Goal: Task Accomplishment & Management: Manage account settings

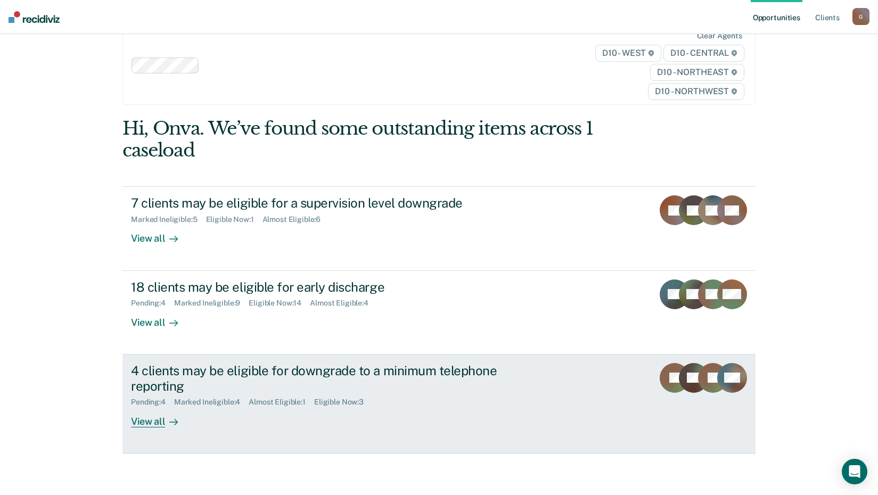
scroll to position [48, 0]
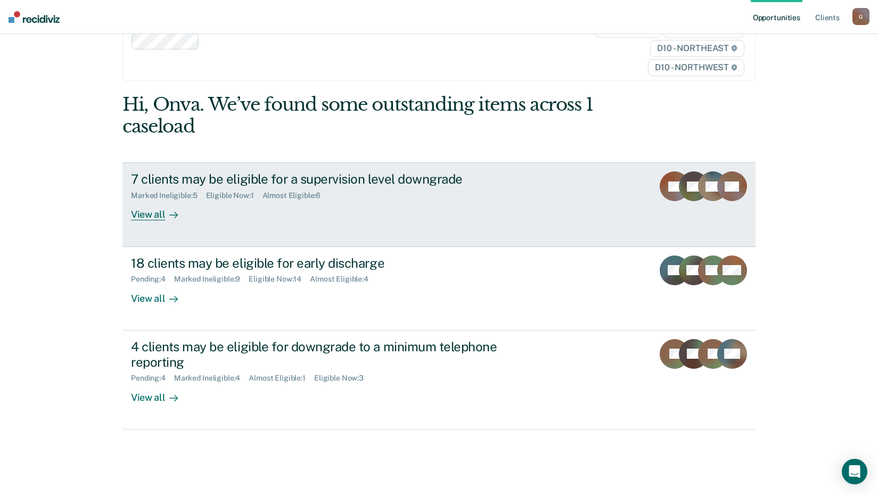
click at [146, 215] on div "View all" at bounding box center [161, 210] width 60 height 21
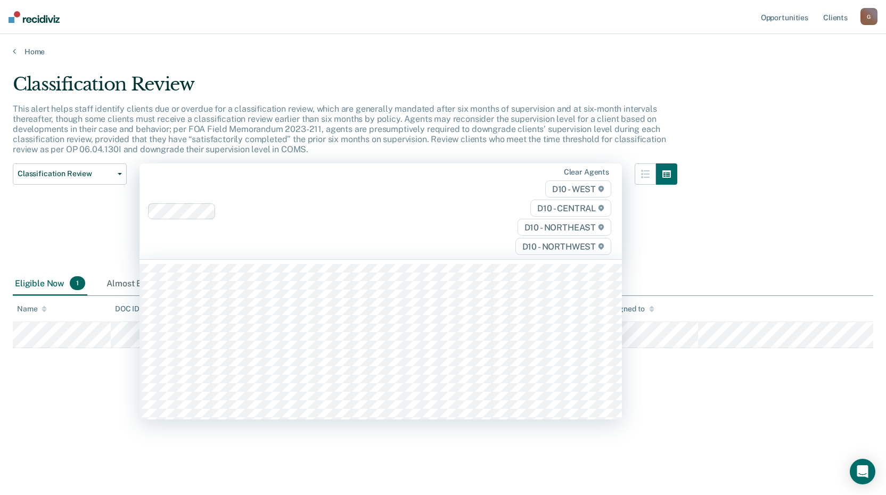
click at [579, 189] on span "D10 - WEST" at bounding box center [578, 188] width 66 height 17
click at [571, 210] on span "D10 - CENTRAL" at bounding box center [570, 208] width 81 height 17
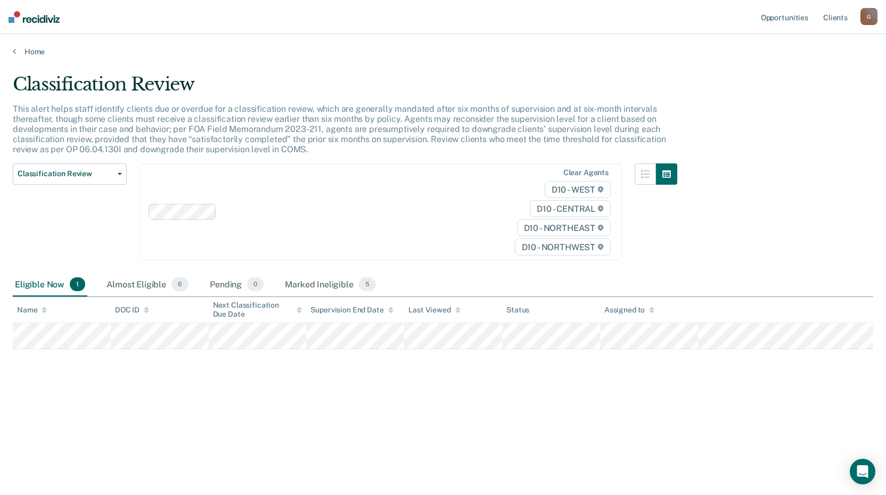
click at [565, 229] on span "D10 - NORTHEAST" at bounding box center [564, 227] width 94 height 17
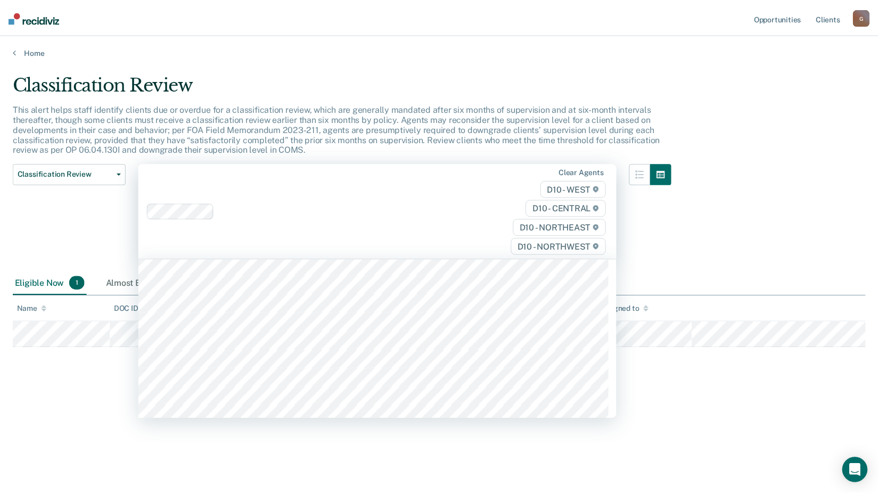
scroll to position [266, 0]
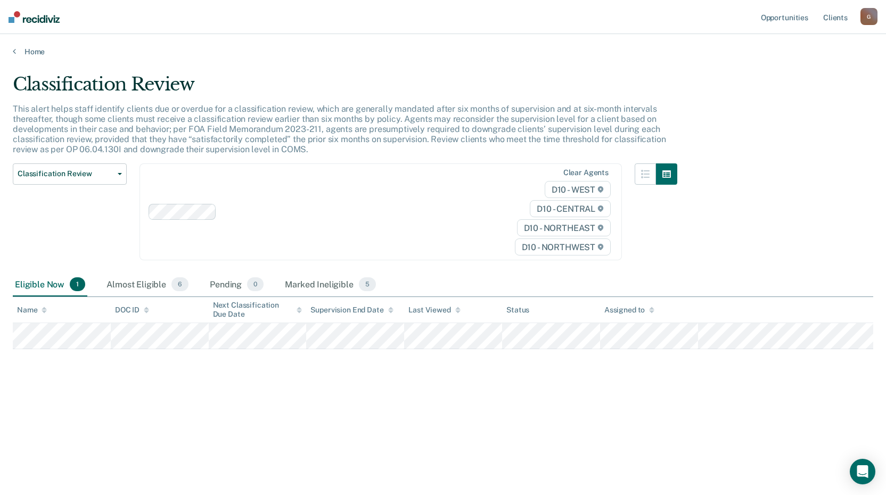
click at [561, 249] on span "D10 - NORTHWEST" at bounding box center [563, 246] width 96 height 17
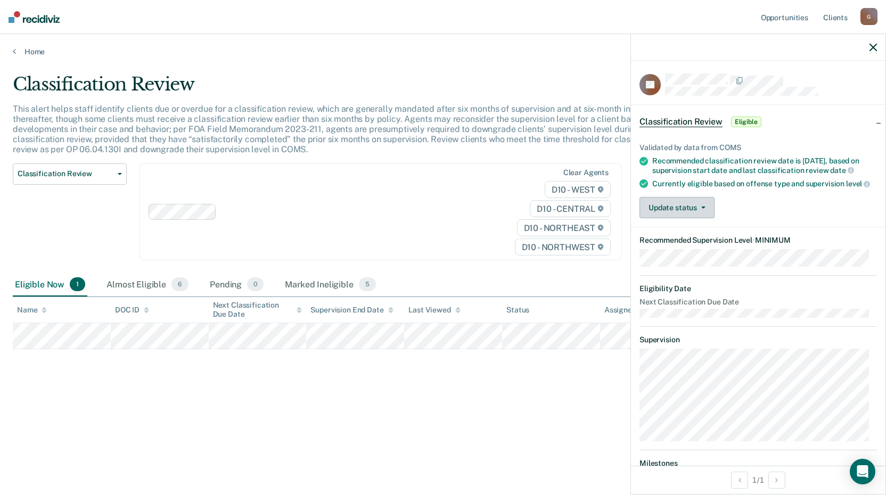
click at [695, 218] on button "Update status" at bounding box center [676, 207] width 75 height 21
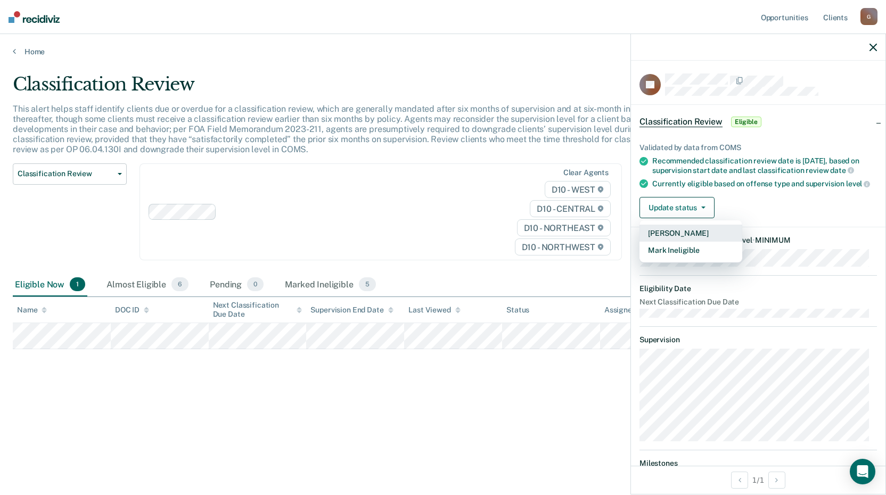
click at [681, 242] on button "[PERSON_NAME]" at bounding box center [690, 233] width 103 height 17
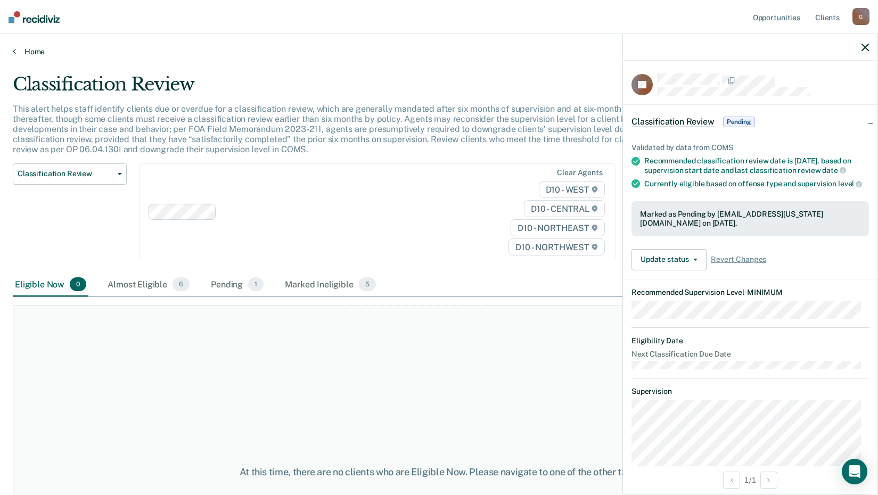
click at [15, 52] on icon at bounding box center [14, 51] width 3 height 9
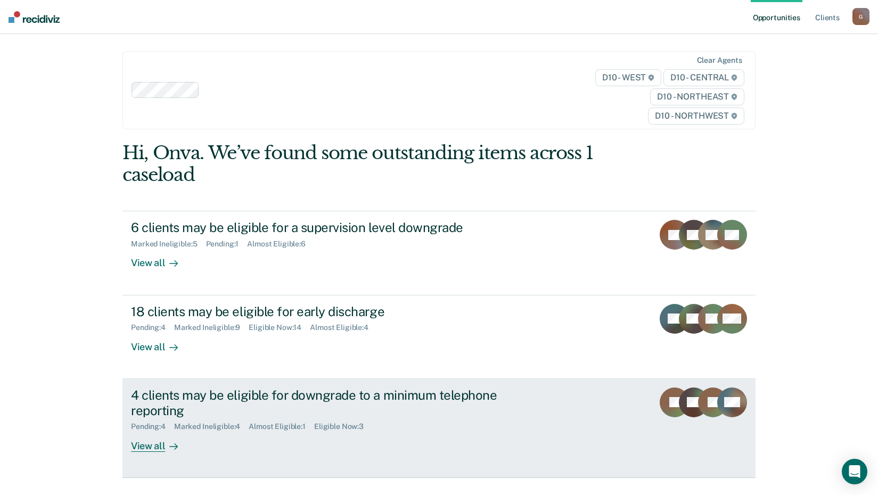
click at [153, 444] on div "View all" at bounding box center [161, 441] width 60 height 21
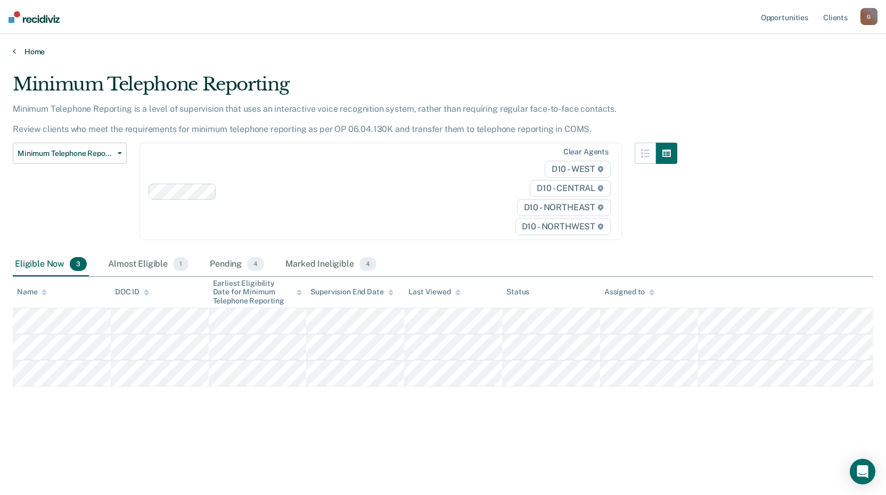
click at [18, 50] on link "Home" at bounding box center [443, 52] width 860 height 10
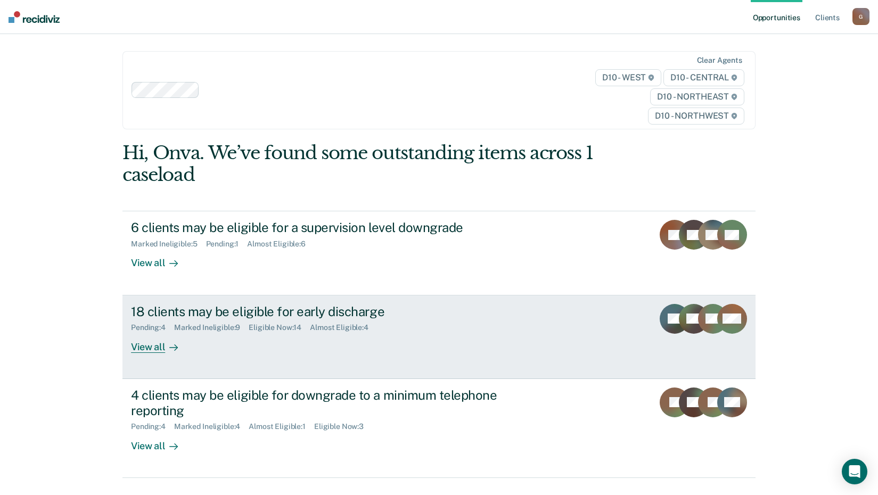
click at [151, 348] on div "View all" at bounding box center [161, 342] width 60 height 21
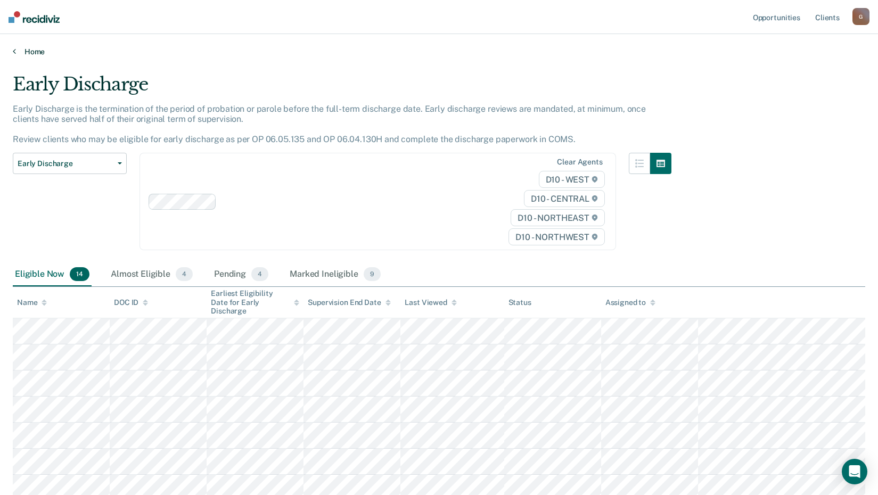
click at [15, 52] on icon at bounding box center [14, 51] width 3 height 9
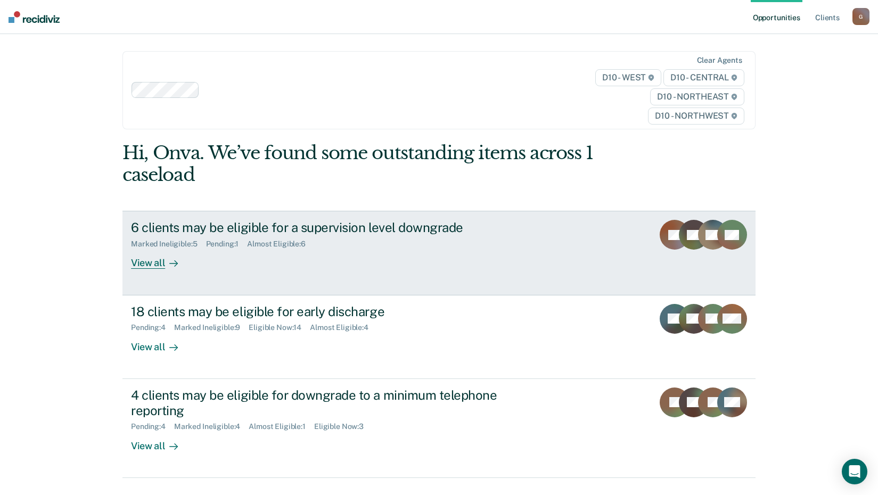
click at [158, 264] on div "View all" at bounding box center [161, 259] width 60 height 21
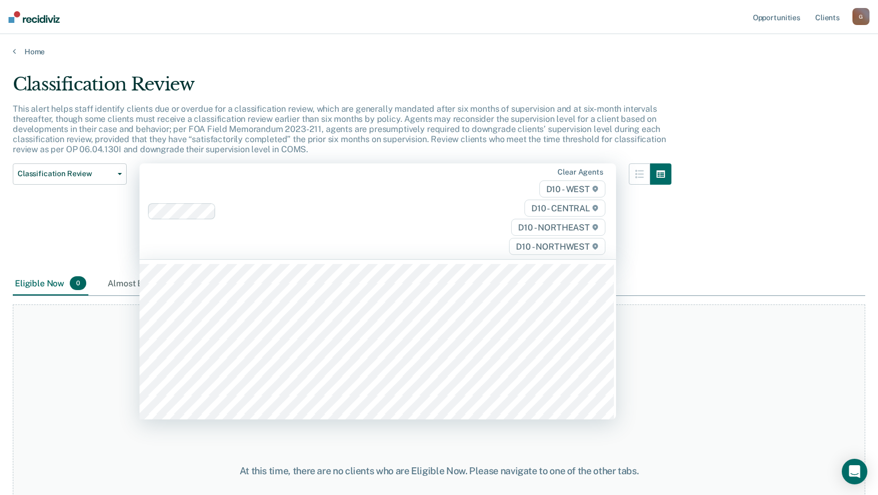
click at [583, 192] on span "D10 - WEST" at bounding box center [572, 188] width 66 height 17
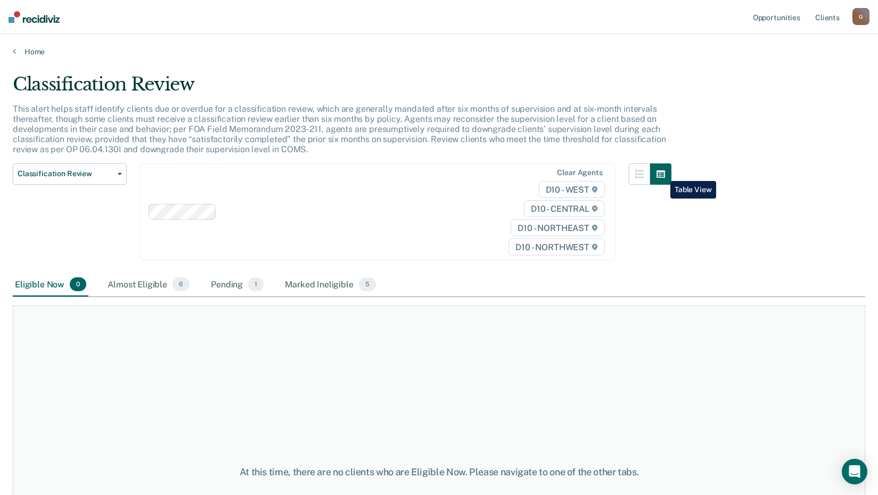
click at [662, 173] on icon "button" at bounding box center [660, 173] width 9 height 7
click at [650, 172] on button "button" at bounding box center [639, 173] width 21 height 21
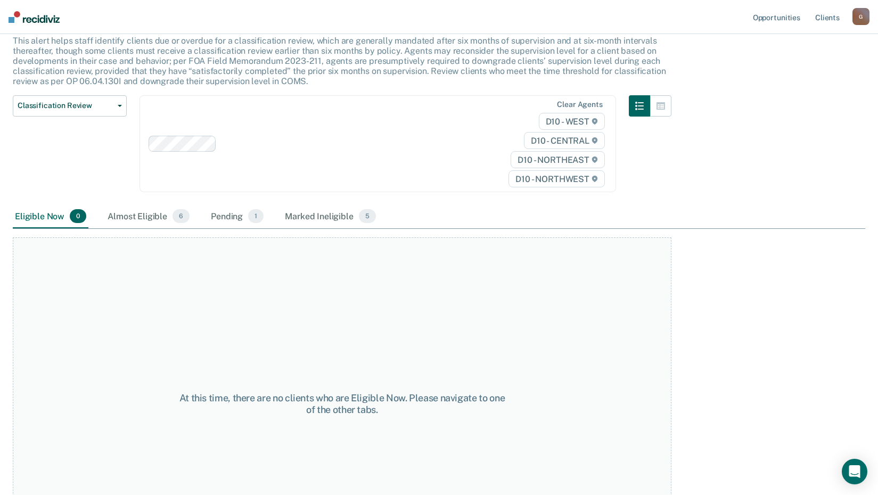
scroll to position [0, 0]
